Goal: Transaction & Acquisition: Obtain resource

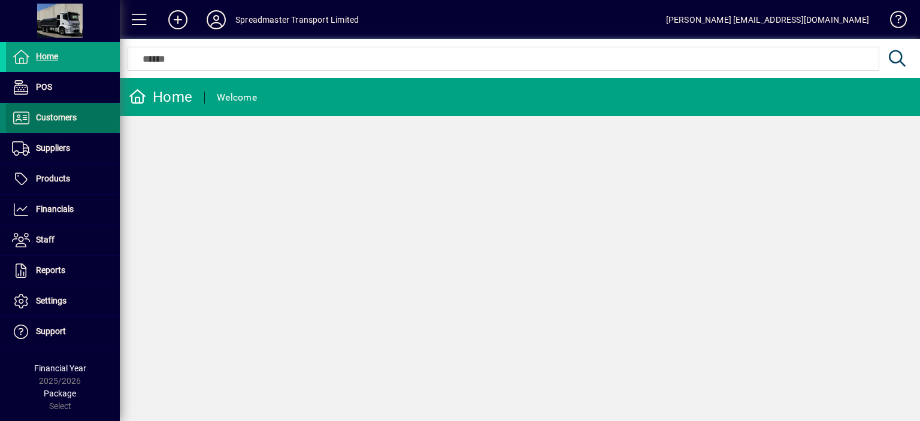
click at [68, 116] on span "Customers" at bounding box center [56, 118] width 41 height 10
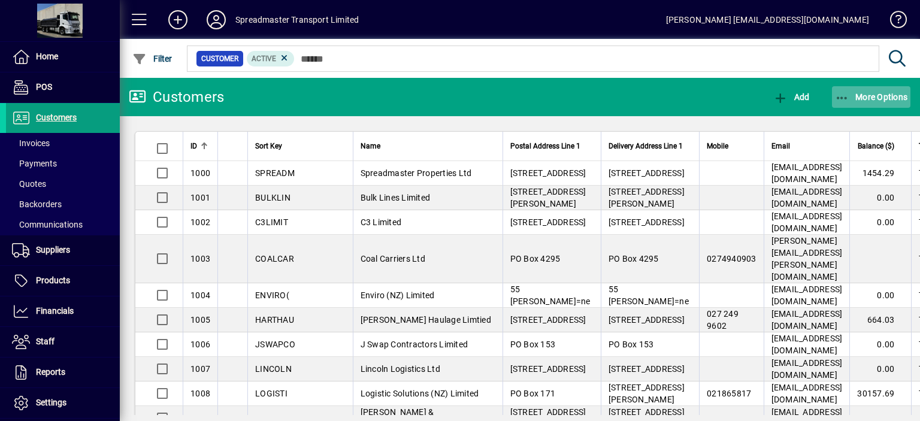
click at [864, 97] on span "More Options" at bounding box center [871, 97] width 73 height 10
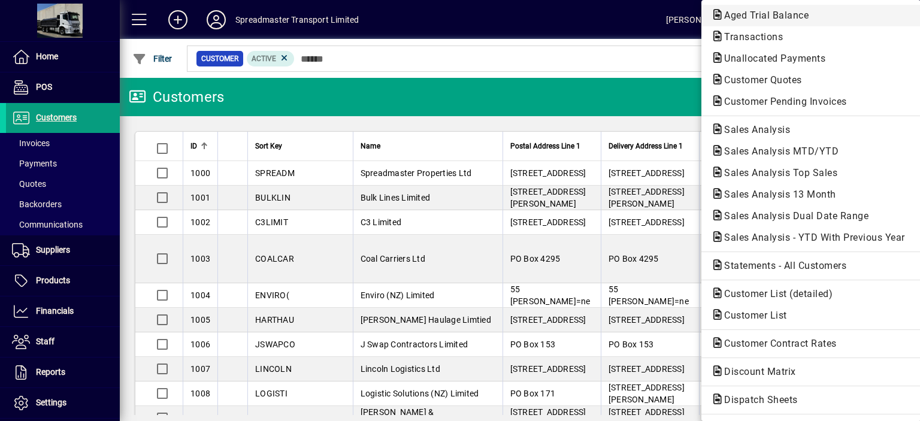
click at [735, 16] on span "Aged Trial Balance" at bounding box center [763, 15] width 104 height 11
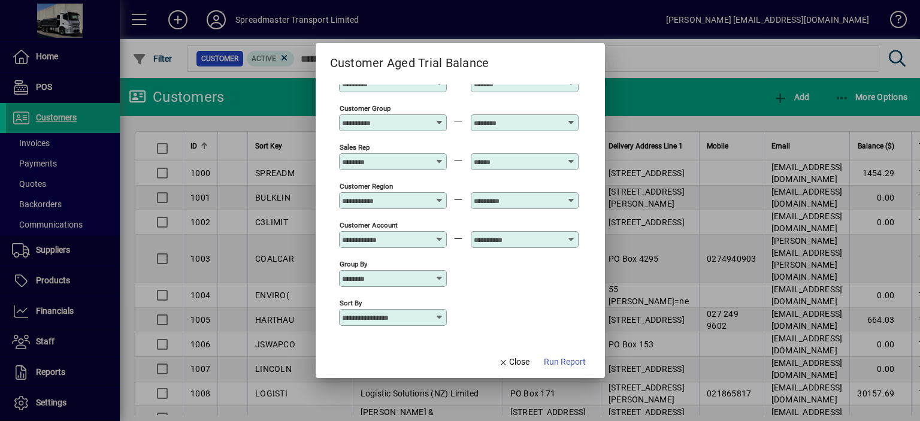
scroll to position [89, 0]
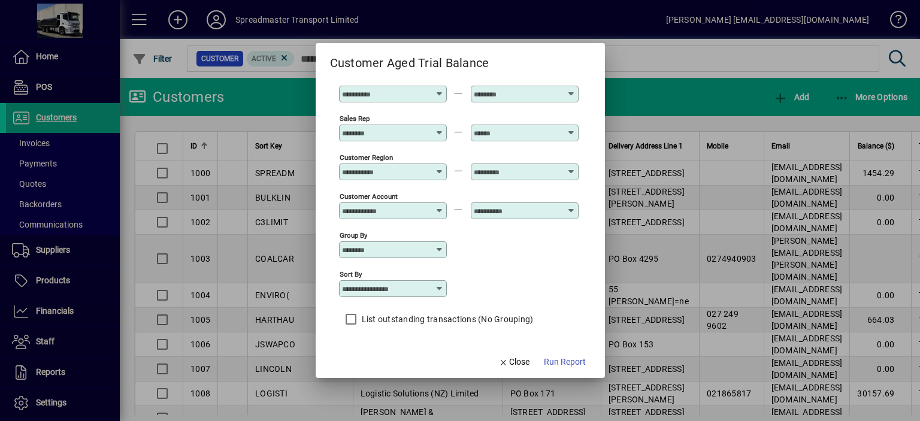
click at [439, 287] on icon at bounding box center [440, 289] width 10 height 10
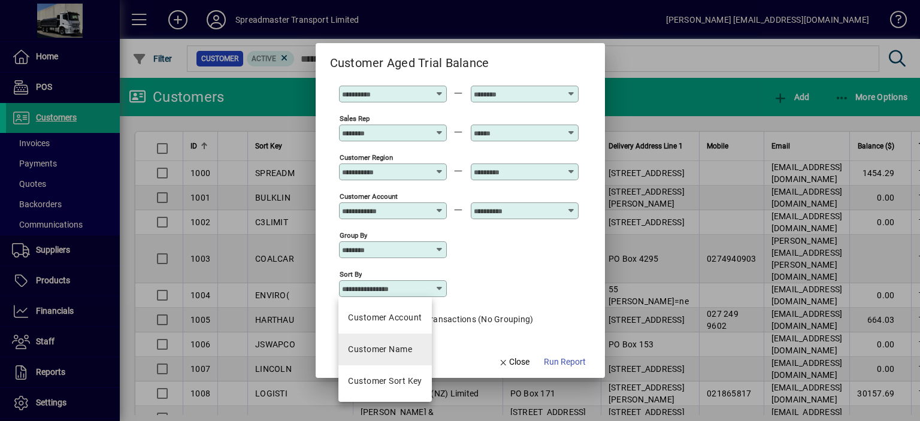
click at [409, 346] on div "Customer Name" at bounding box center [380, 349] width 64 height 13
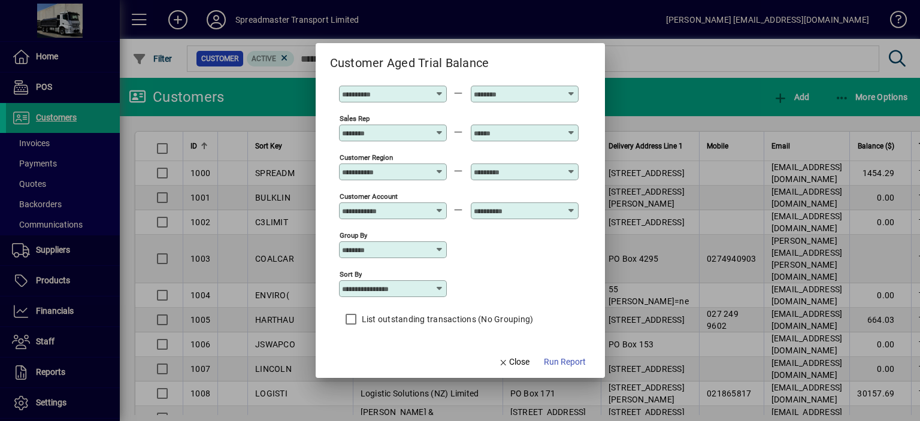
type input "**********"
click at [570, 364] on span "Run Report" at bounding box center [565, 362] width 42 height 13
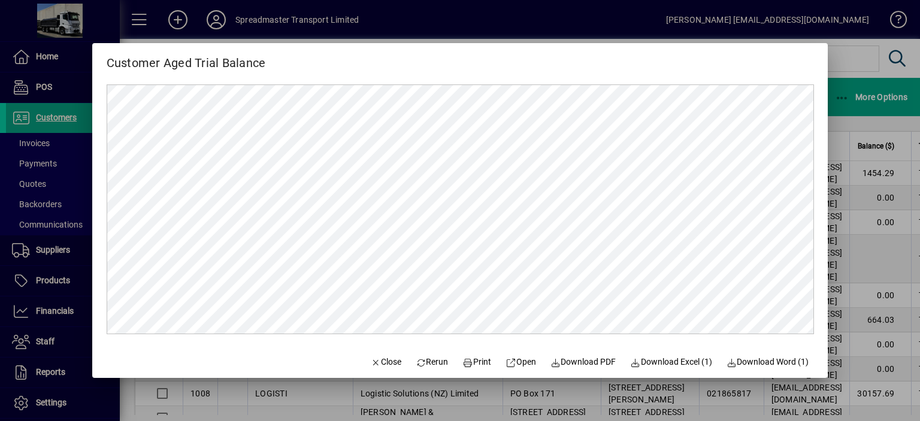
scroll to position [0, 0]
click at [476, 364] on span "Print" at bounding box center [477, 362] width 29 height 13
click at [385, 362] on span "Close" at bounding box center [385, 362] width 31 height 13
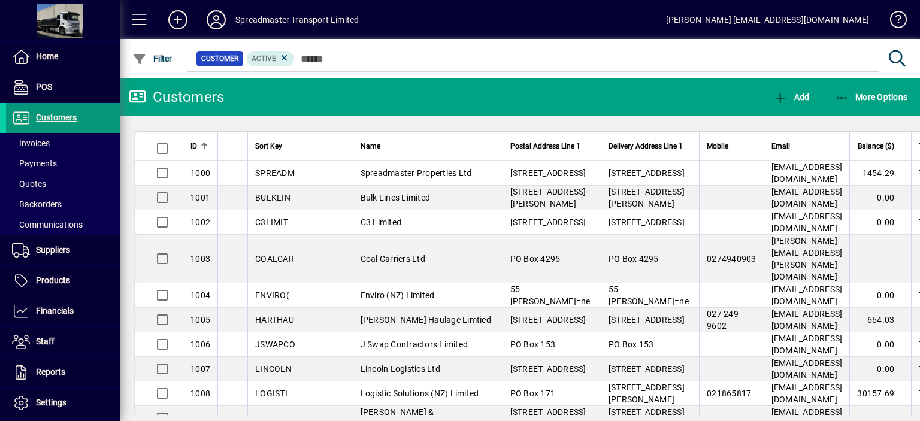
click at [64, 119] on span "Customers" at bounding box center [56, 118] width 41 height 10
click at [387, 143] on div at bounding box center [388, 144] width 2 height 2
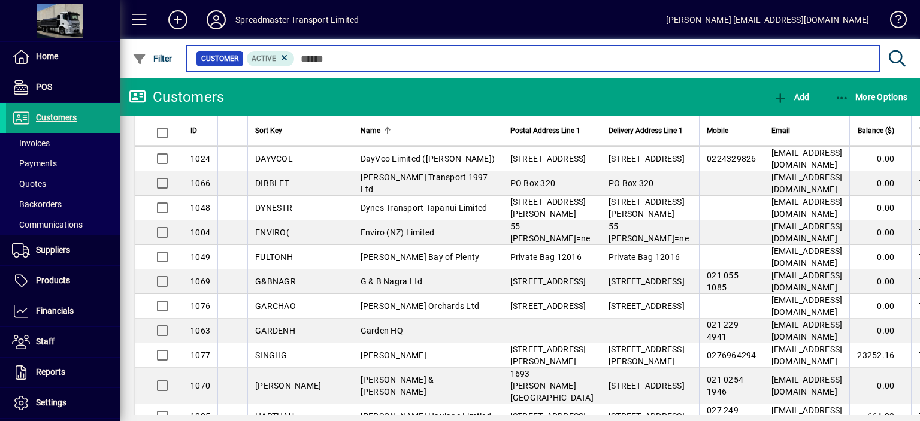
scroll to position [539, 0]
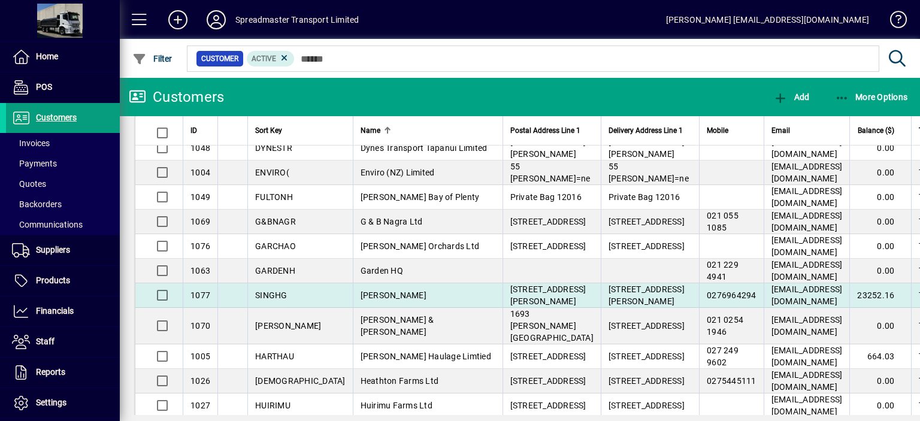
click at [361, 291] on span "[PERSON_NAME]" at bounding box center [394, 296] width 66 height 10
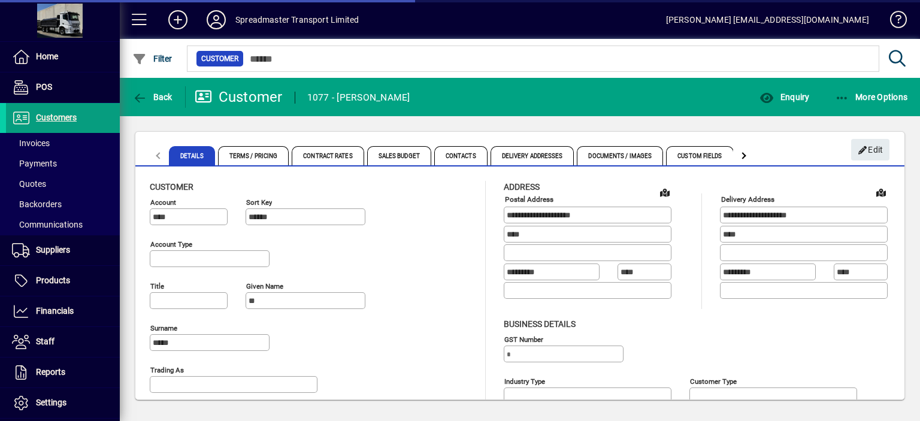
type input "**********"
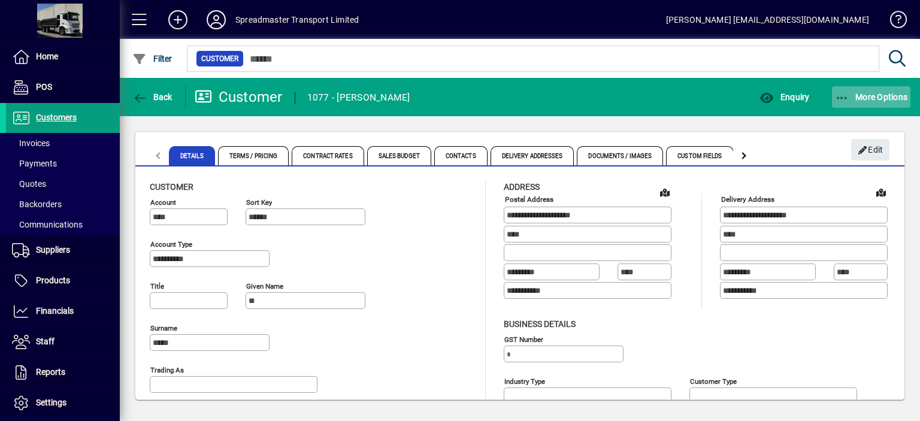
click at [868, 95] on span "More Options" at bounding box center [871, 97] width 73 height 10
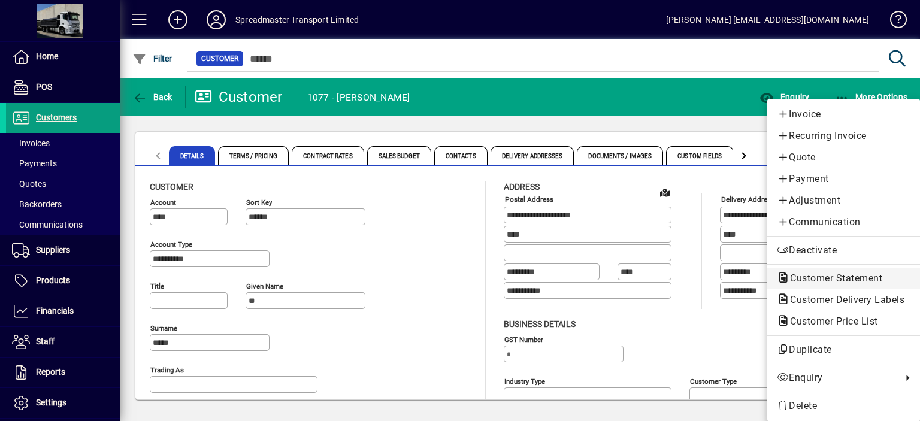
click at [817, 276] on span "Customer Statement" at bounding box center [832, 278] width 111 height 11
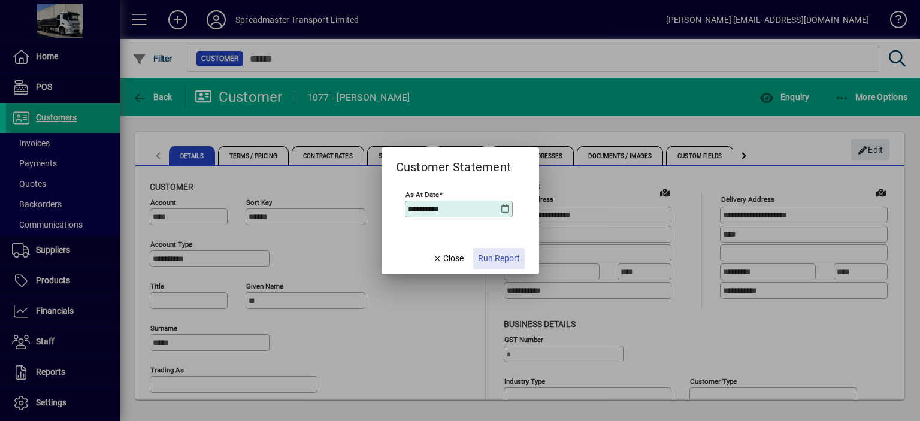
click at [505, 257] on span "Run Report" at bounding box center [499, 258] width 42 height 13
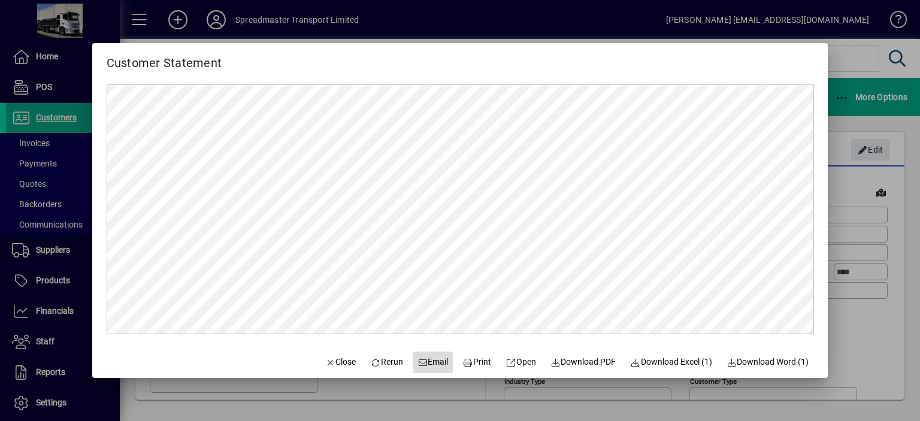
click at [427, 363] on span "Email" at bounding box center [433, 362] width 31 height 13
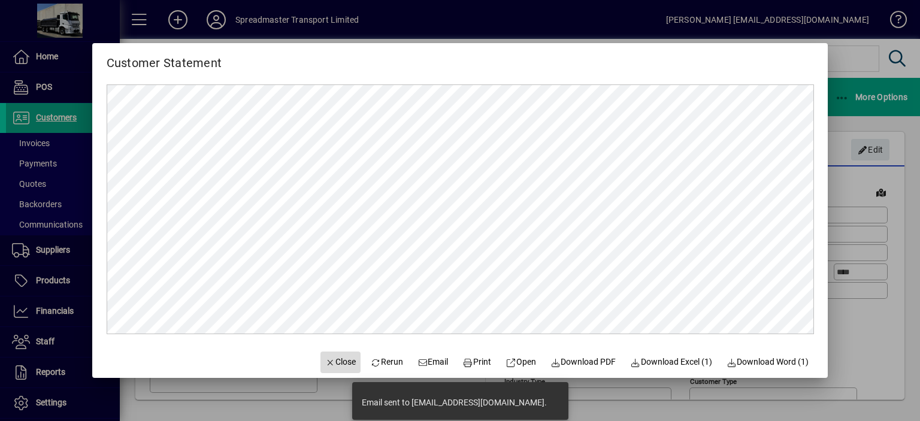
click at [333, 362] on span "Close" at bounding box center [340, 362] width 31 height 13
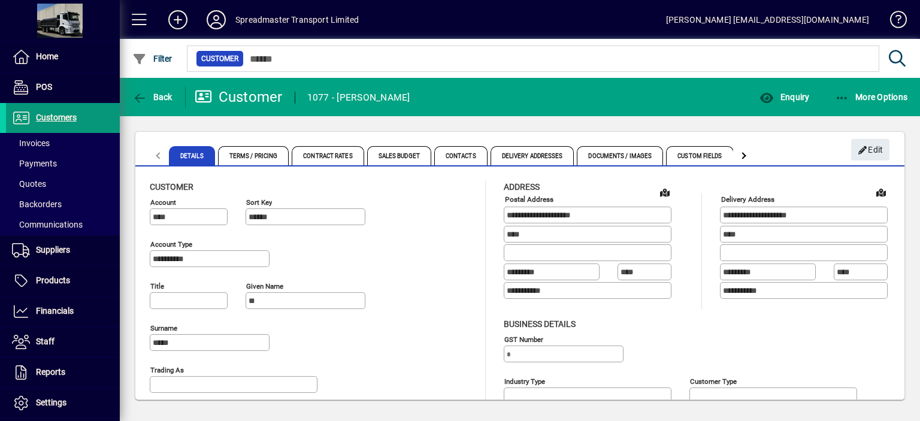
click at [65, 119] on span "Customers" at bounding box center [56, 118] width 41 height 10
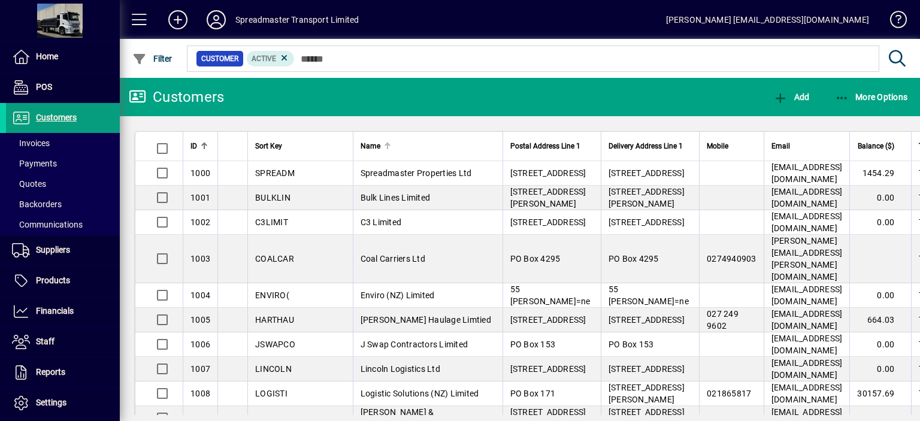
click at [387, 145] on div at bounding box center [389, 145] width 4 height 4
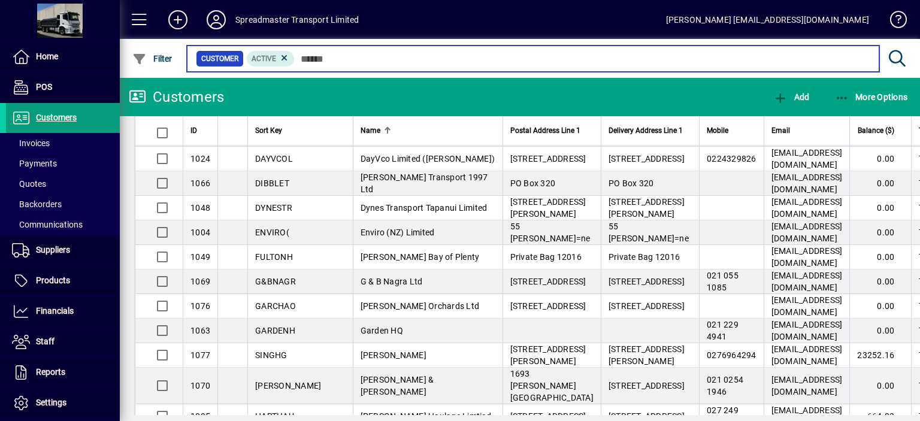
scroll to position [539, 0]
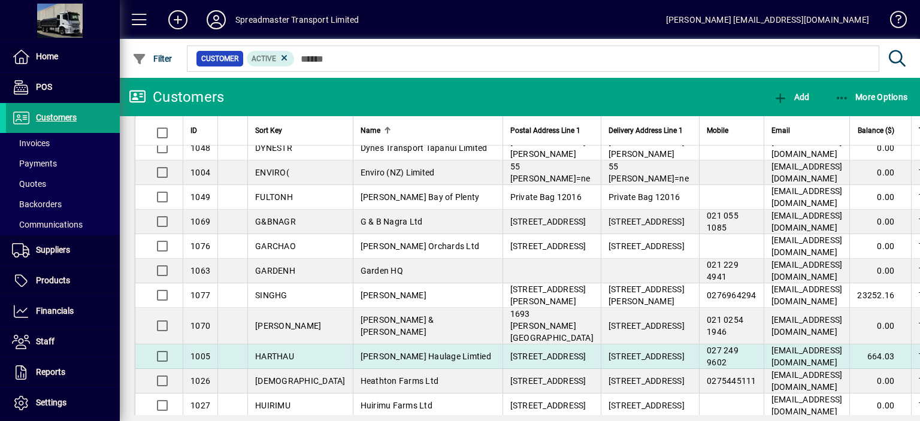
click at [390, 352] on span "[PERSON_NAME] Haulage Limtied" at bounding box center [426, 357] width 131 height 10
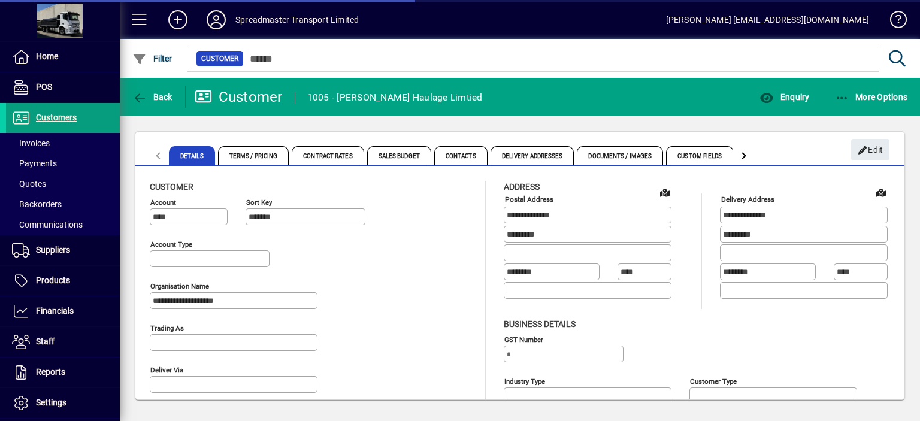
type input "**********"
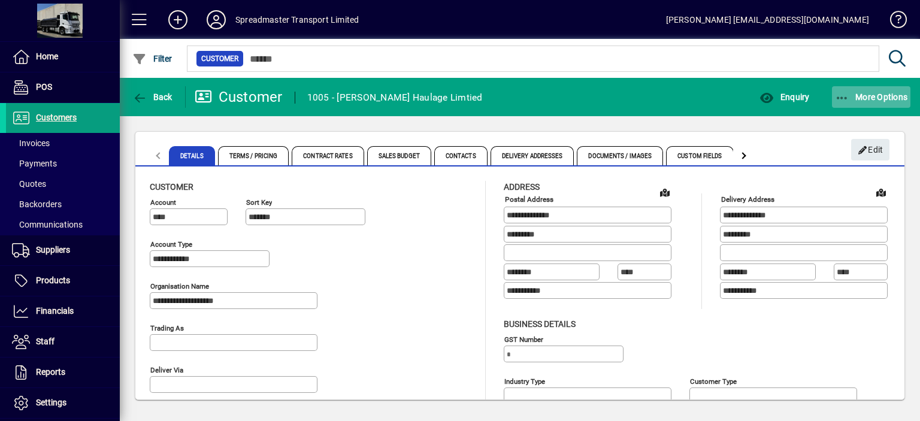
click at [873, 94] on span "More Options" at bounding box center [871, 97] width 73 height 10
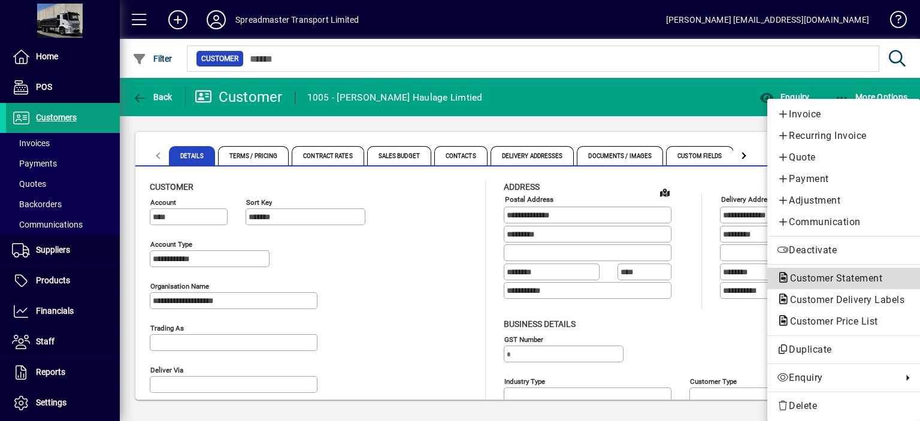
click at [812, 278] on span "Customer Statement" at bounding box center [832, 278] width 111 height 11
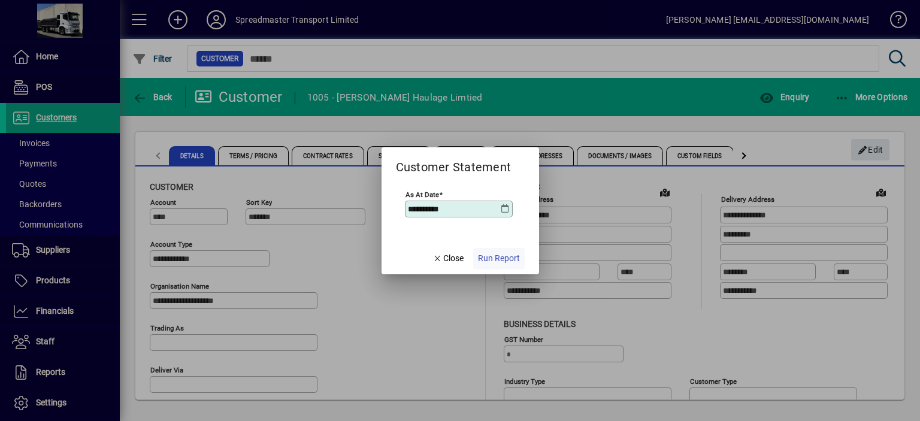
click at [500, 257] on span "Run Report" at bounding box center [499, 258] width 42 height 13
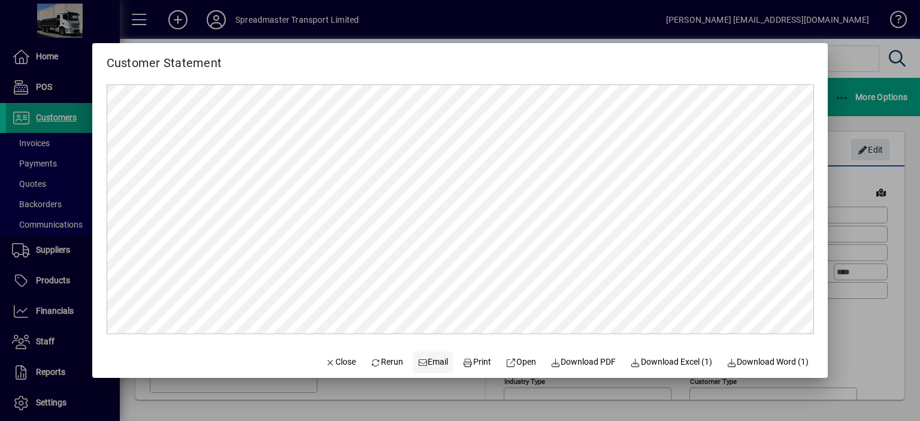
click at [427, 363] on span "Email" at bounding box center [433, 362] width 31 height 13
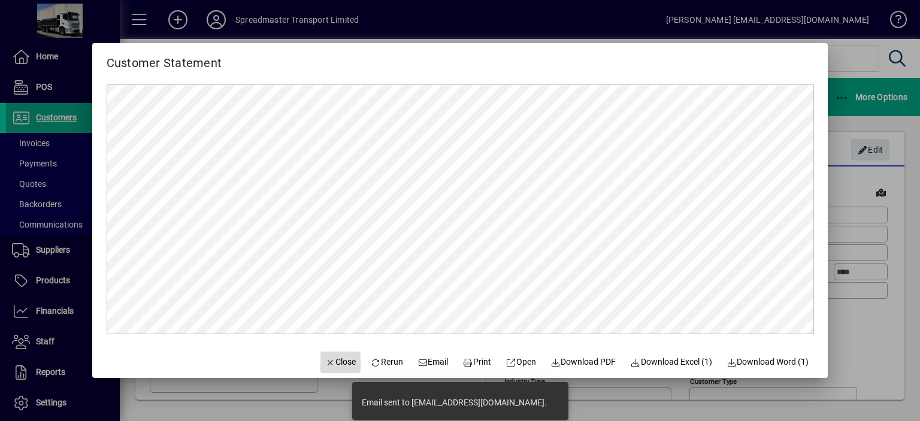
click at [334, 364] on span "Close" at bounding box center [340, 362] width 31 height 13
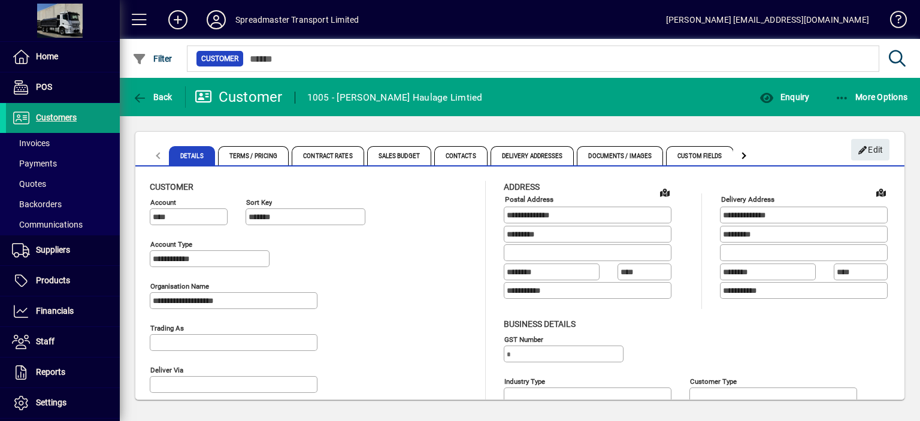
click at [63, 115] on span "Customers" at bounding box center [56, 118] width 41 height 10
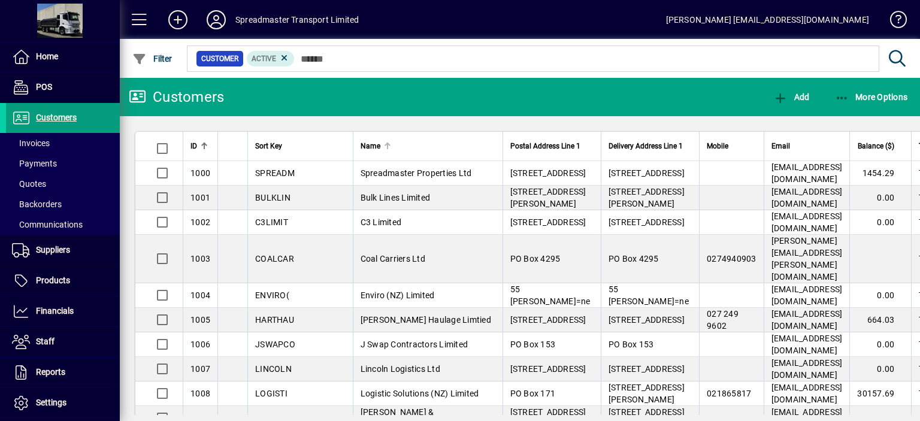
click at [387, 146] on div at bounding box center [389, 145] width 4 height 4
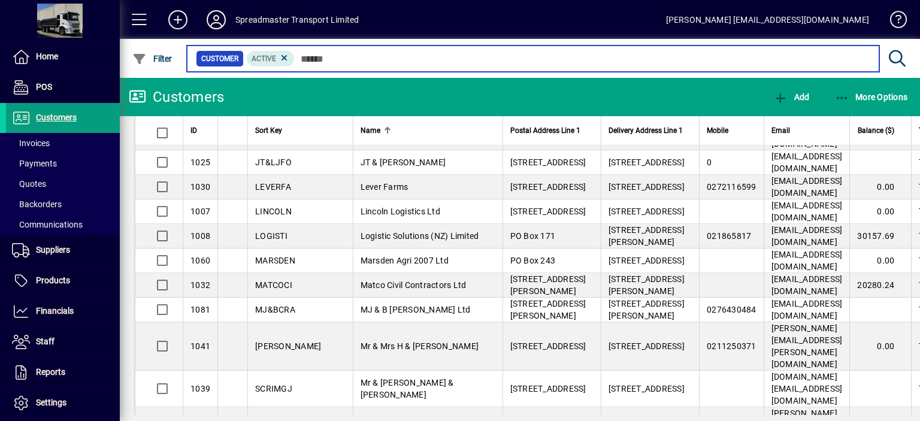
scroll to position [899, 0]
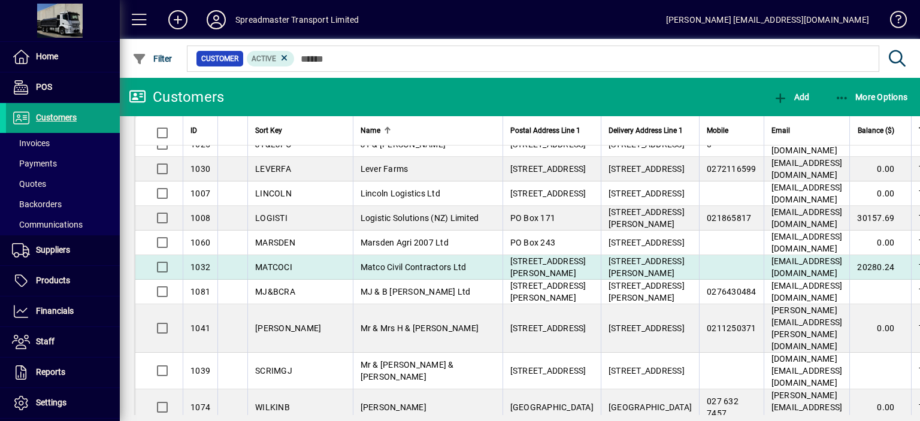
click at [389, 272] on span "Matco Civil Contractors Ltd" at bounding box center [414, 267] width 106 height 10
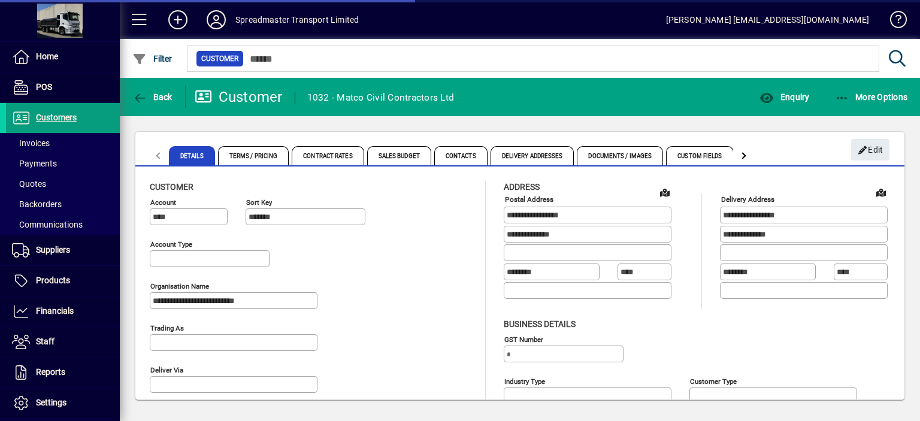
type input "**********"
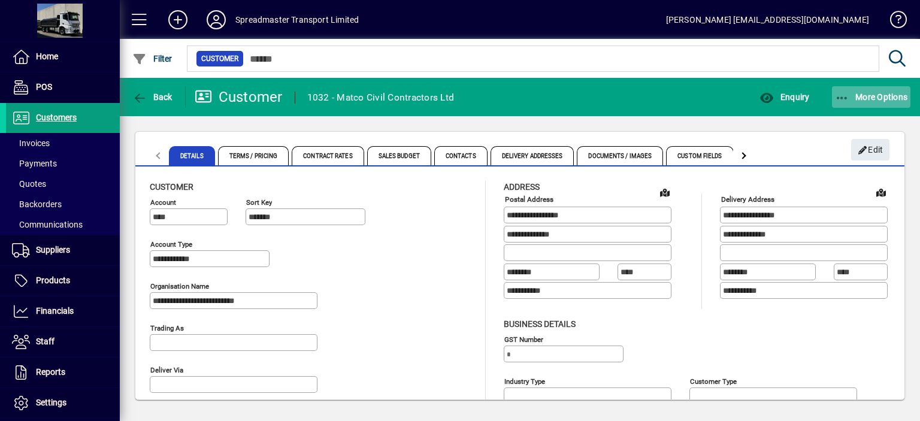
click at [865, 93] on span "More Options" at bounding box center [871, 97] width 73 height 10
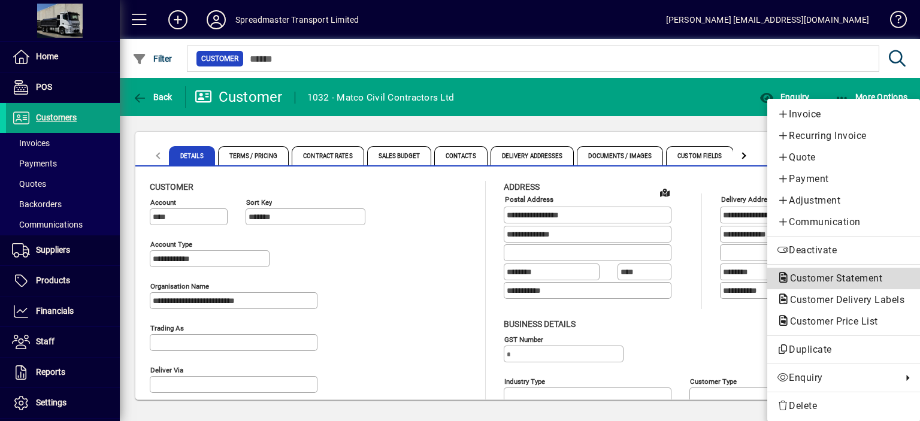
click at [823, 275] on span "Customer Statement" at bounding box center [832, 278] width 111 height 11
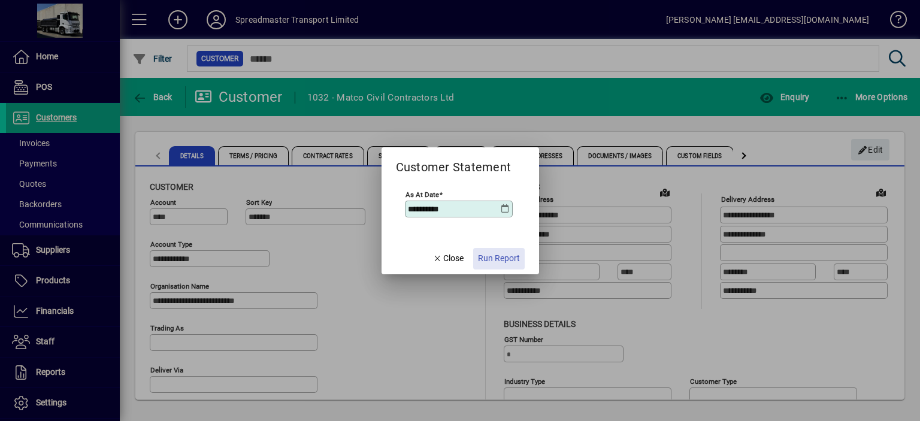
click at [505, 260] on span "Run Report" at bounding box center [499, 258] width 42 height 13
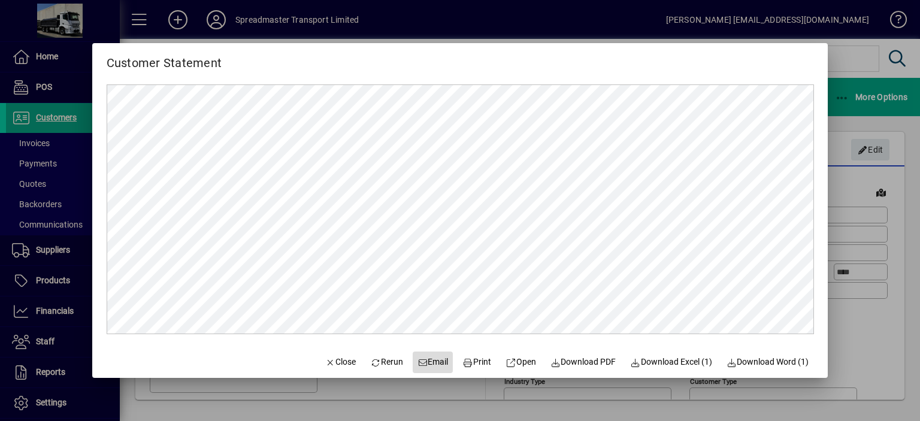
click at [424, 361] on span "Email" at bounding box center [433, 362] width 31 height 13
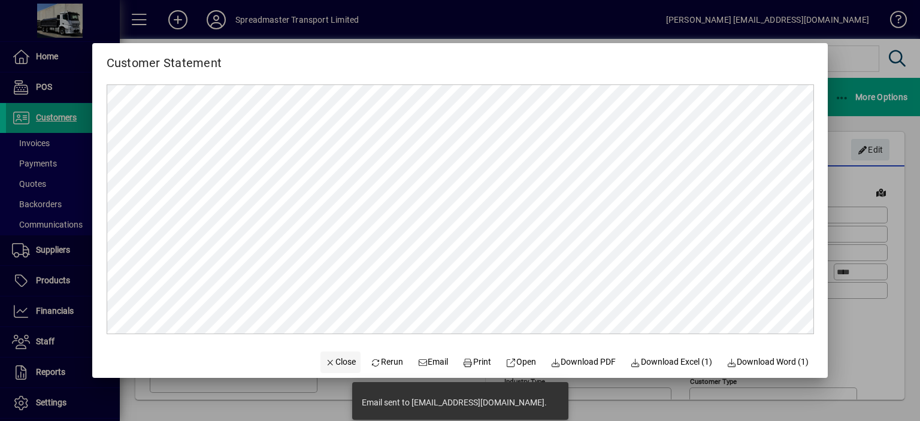
click at [336, 363] on span "Close" at bounding box center [340, 362] width 31 height 13
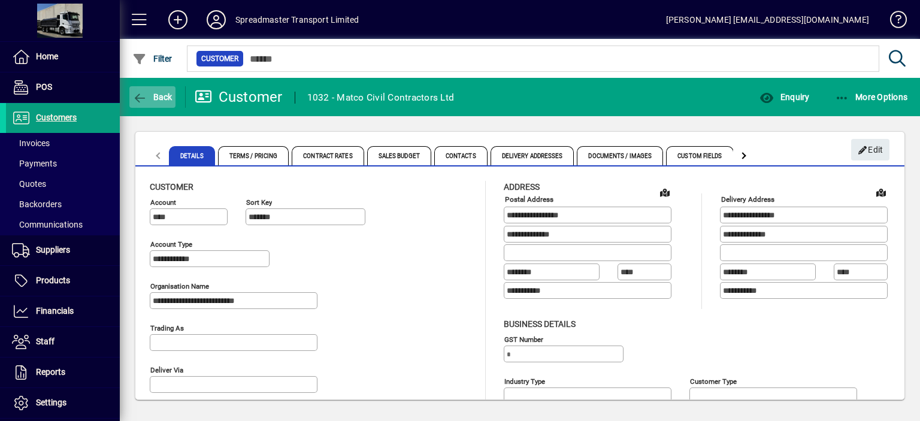
click at [157, 97] on span "Back" at bounding box center [152, 97] width 40 height 10
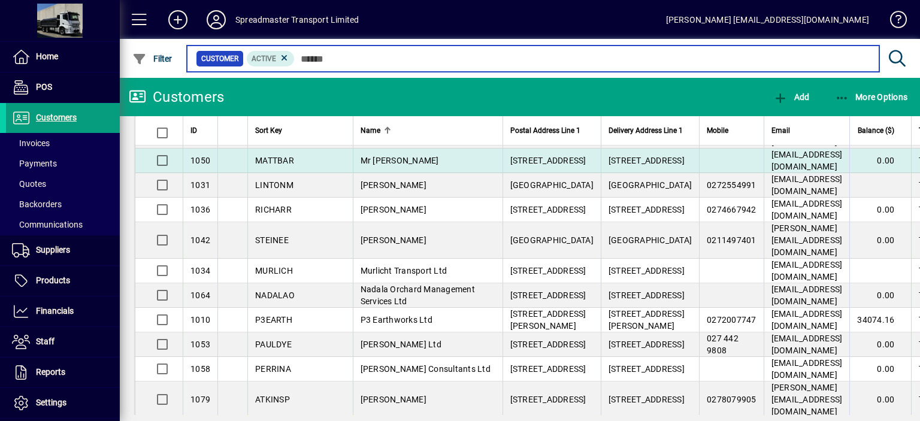
scroll to position [1258, 0]
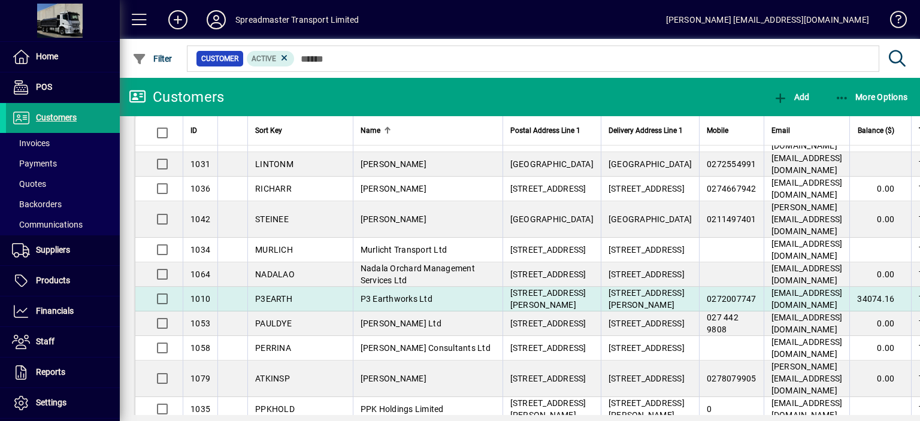
click at [372, 304] on span "P3 Earthworks Ltd" at bounding box center [397, 299] width 72 height 10
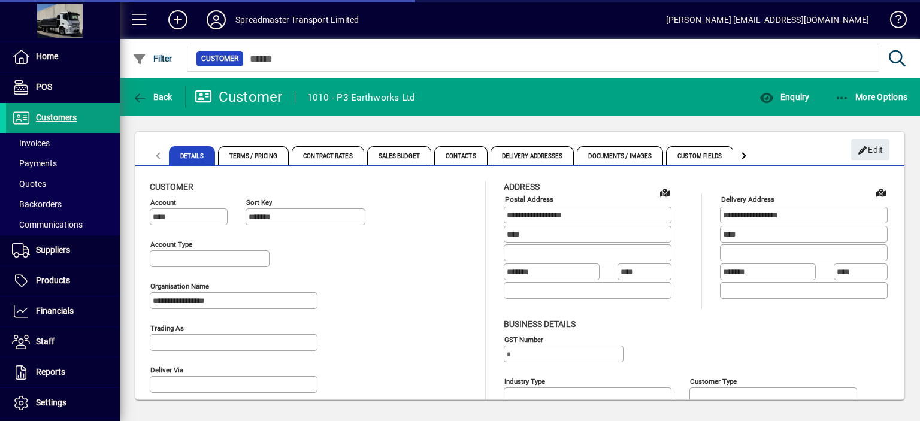
type input "**********"
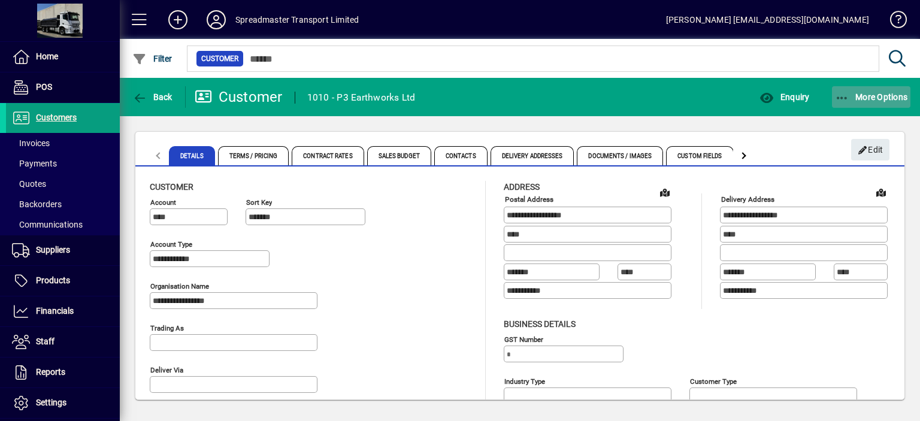
click at [864, 98] on span "More Options" at bounding box center [871, 97] width 73 height 10
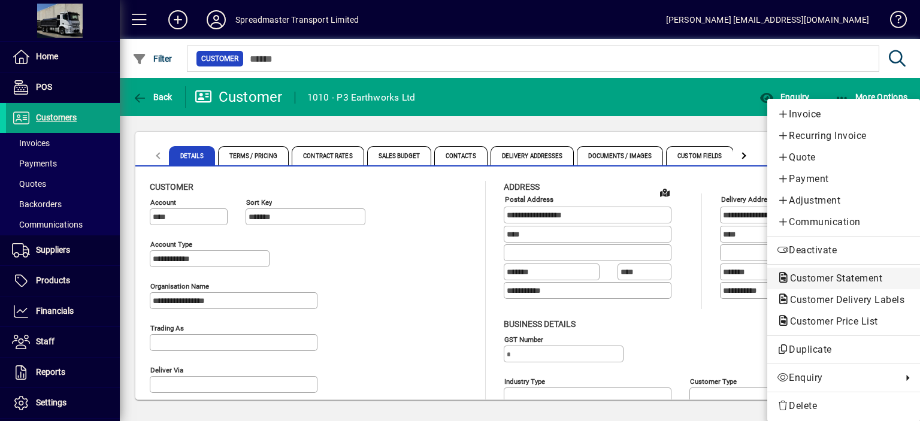
click at [829, 277] on span "Customer Statement" at bounding box center [832, 278] width 111 height 11
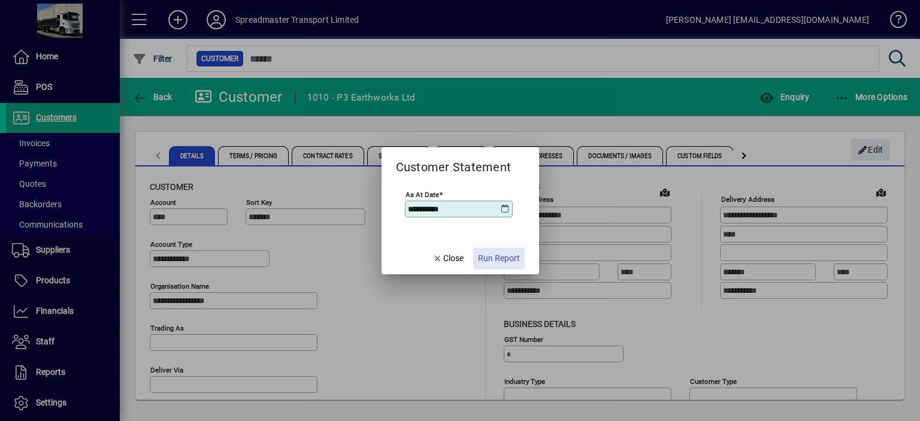
click at [499, 260] on span "Run Report" at bounding box center [499, 258] width 42 height 13
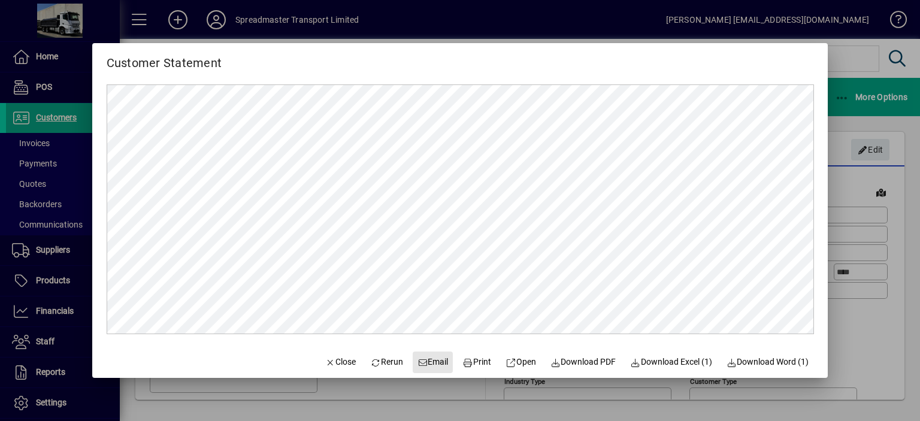
click at [429, 361] on span "Email" at bounding box center [433, 362] width 31 height 13
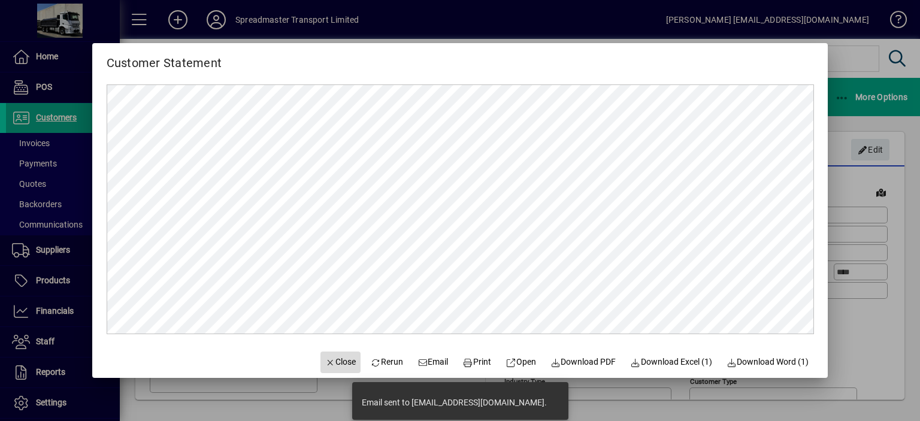
click at [326, 359] on span "Close" at bounding box center [340, 362] width 31 height 13
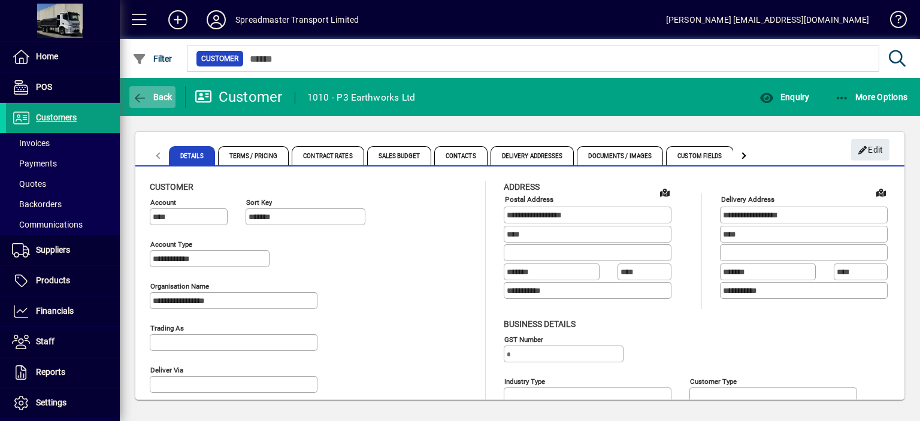
click at [164, 95] on span "Back" at bounding box center [152, 97] width 40 height 10
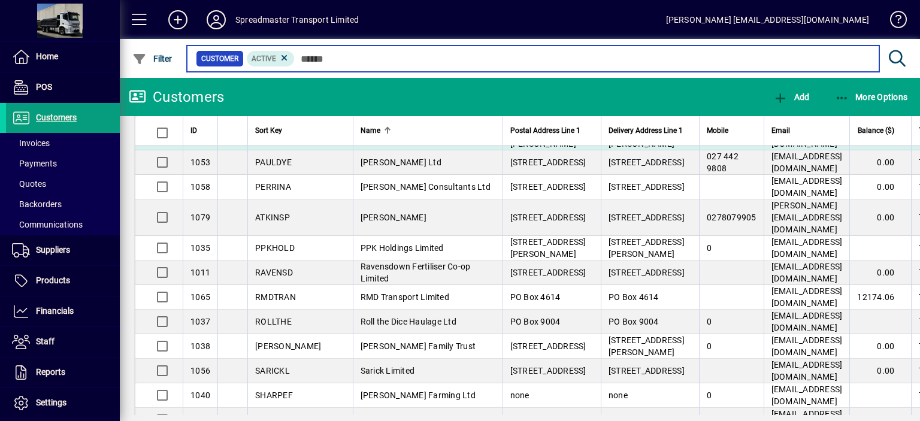
scroll to position [1438, 0]
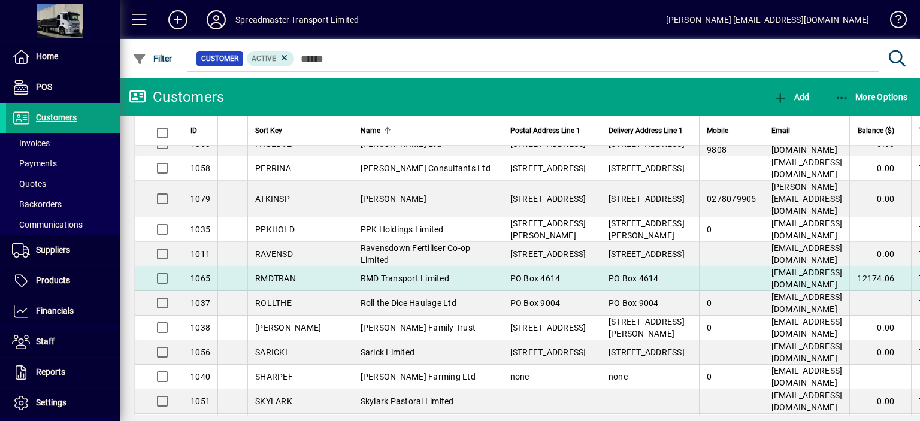
click at [361, 283] on span "RMD Transport Limited" at bounding box center [405, 279] width 89 height 10
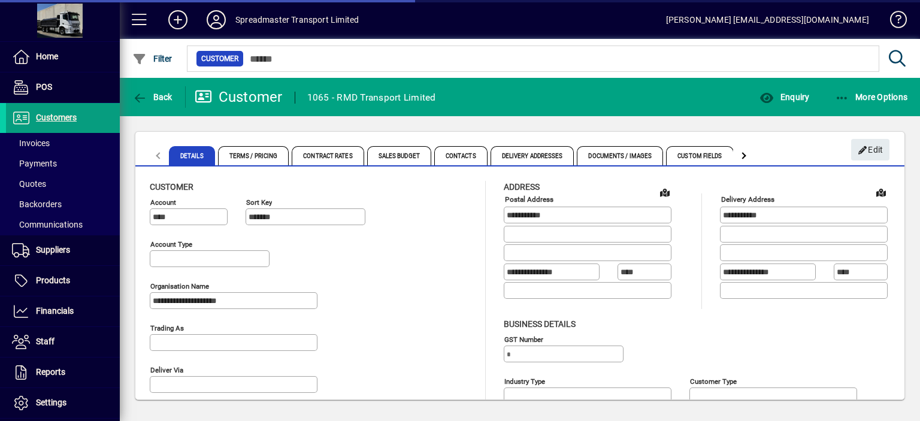
type input "**********"
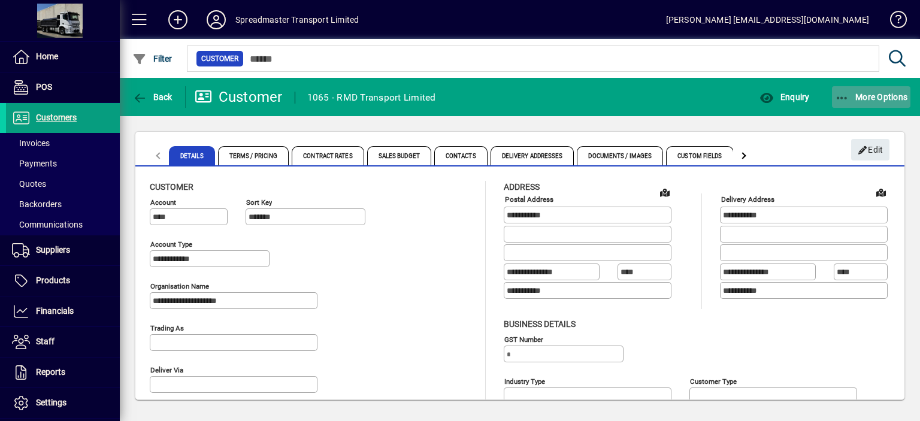
click at [871, 90] on span "button" at bounding box center [871, 97] width 79 height 29
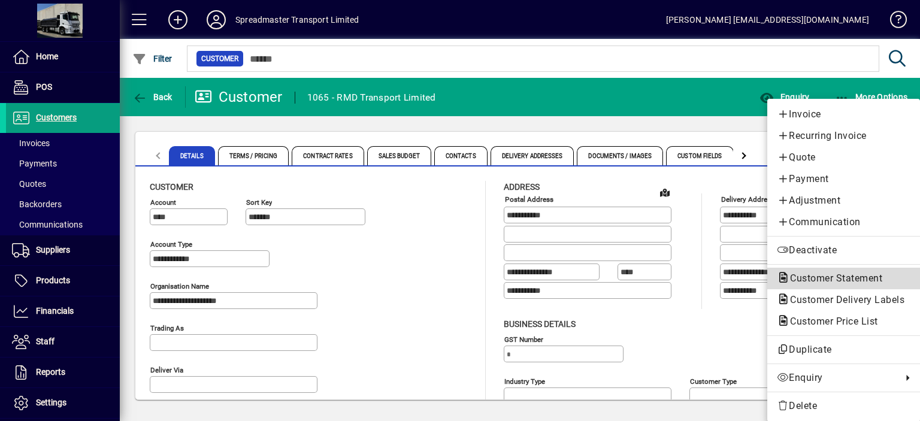
click at [808, 278] on span "Customer Statement" at bounding box center [832, 278] width 111 height 11
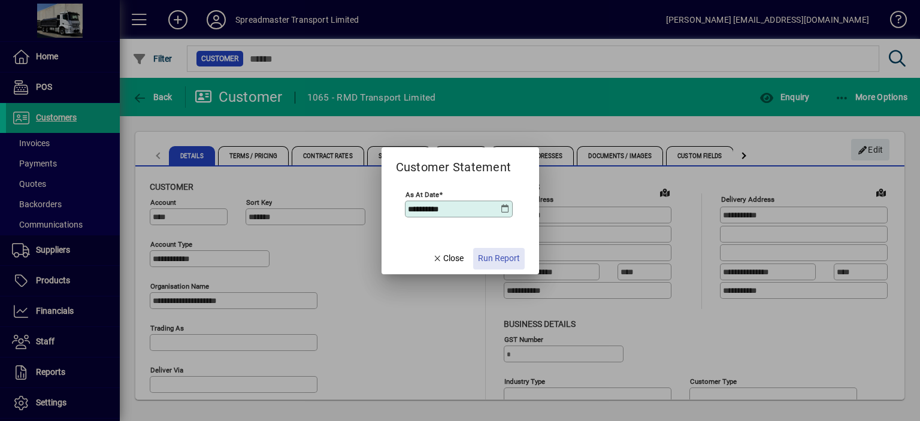
click at [496, 256] on span "Run Report" at bounding box center [499, 258] width 42 height 13
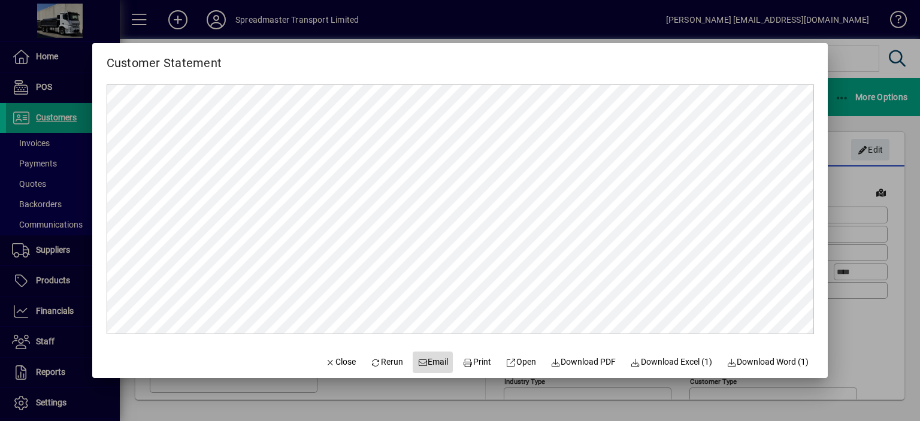
click at [427, 364] on span "Email" at bounding box center [433, 362] width 31 height 13
click at [339, 361] on span "Close" at bounding box center [340, 362] width 31 height 13
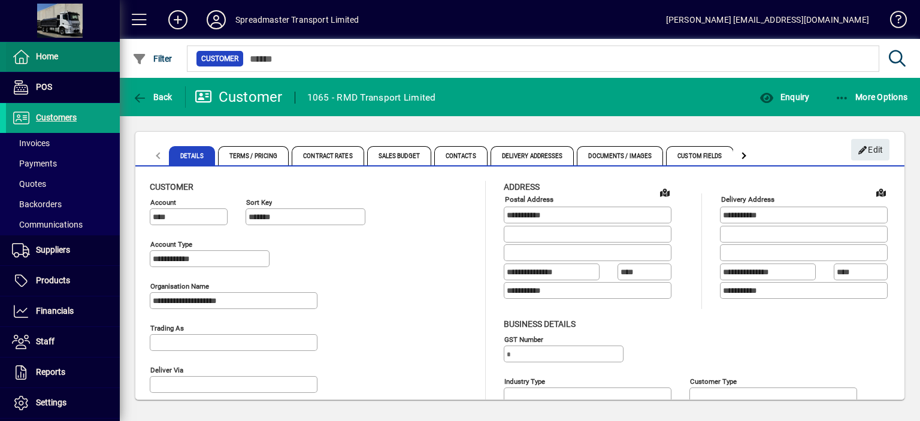
click at [46, 58] on span "Home" at bounding box center [47, 57] width 22 height 10
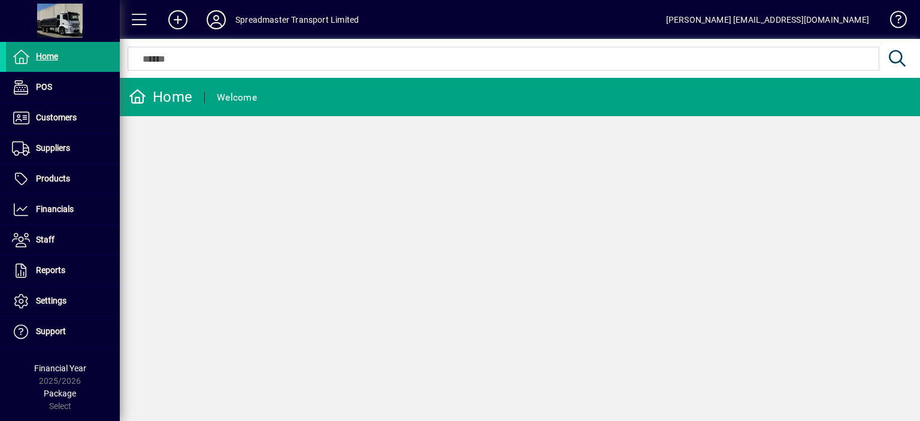
click at [212, 20] on icon at bounding box center [216, 19] width 24 height 19
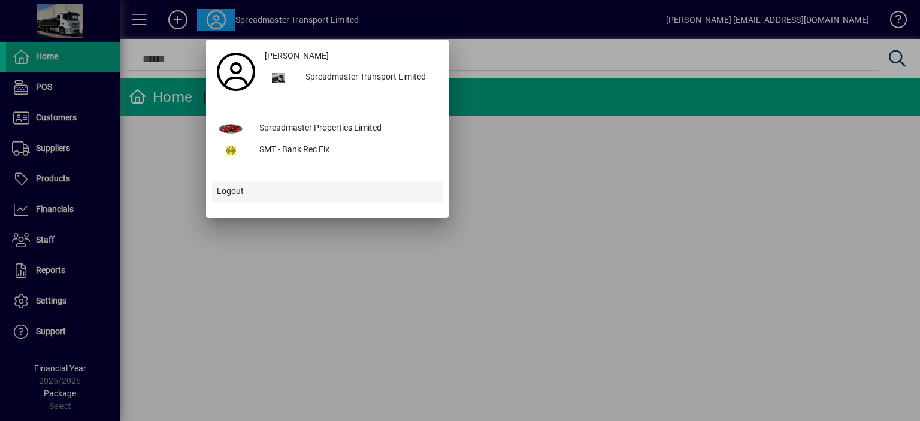
click at [239, 191] on span "Logout" at bounding box center [230, 191] width 27 height 13
